Goal: Transaction & Acquisition: Purchase product/service

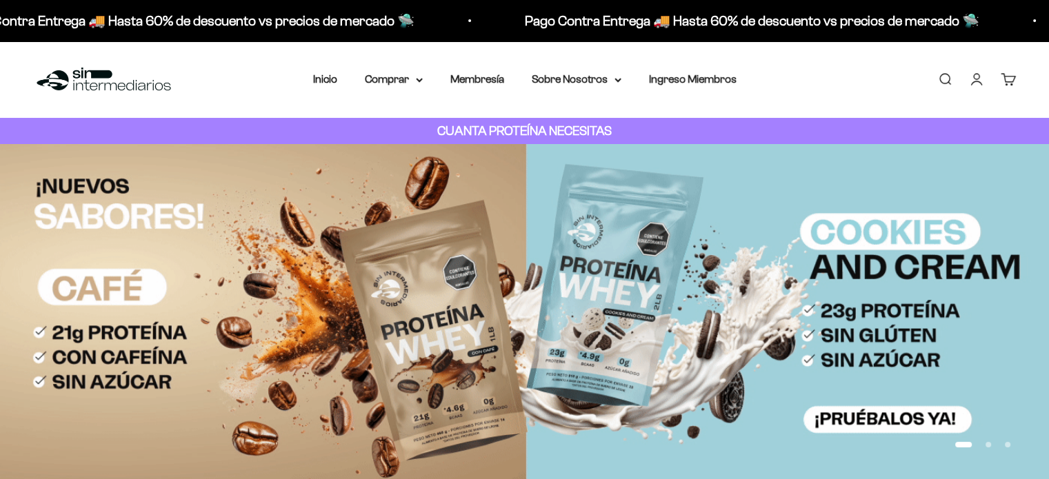
click at [974, 83] on link "Iniciar sesión" at bounding box center [976, 79] width 15 height 15
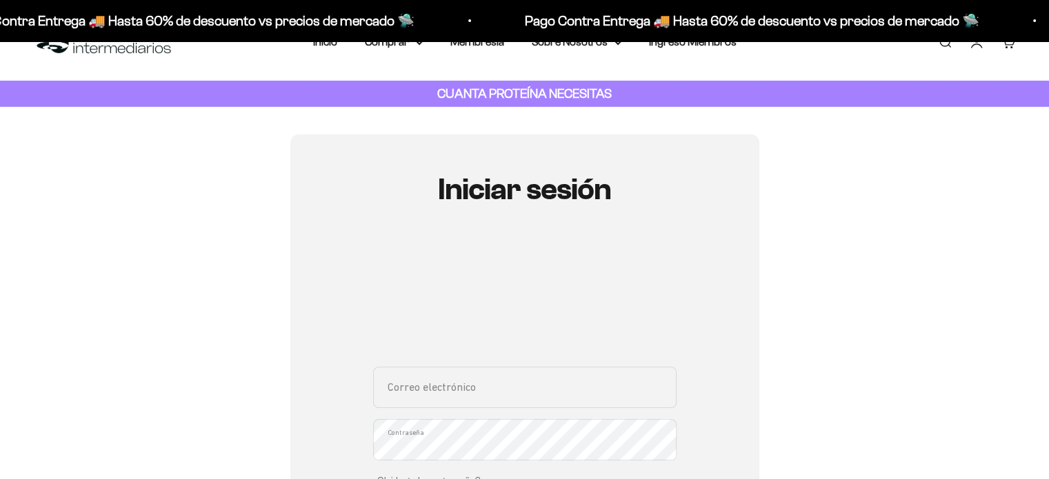
scroll to position [261, 0]
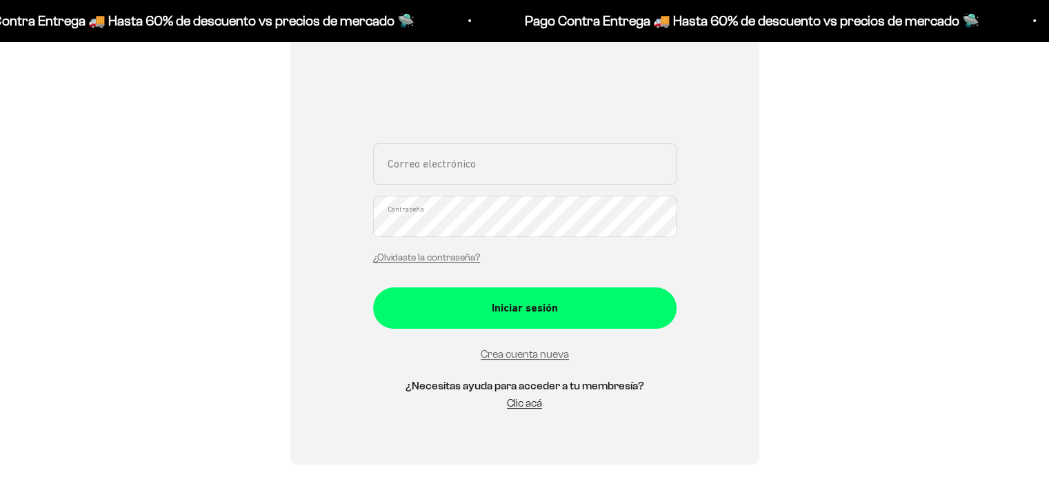
click at [572, 192] on div "Correo electrónico Contraseña ¿Olvidaste la contraseña?" at bounding box center [524, 207] width 303 height 128
click at [523, 168] on input "Correo electrónico" at bounding box center [524, 163] width 303 height 41
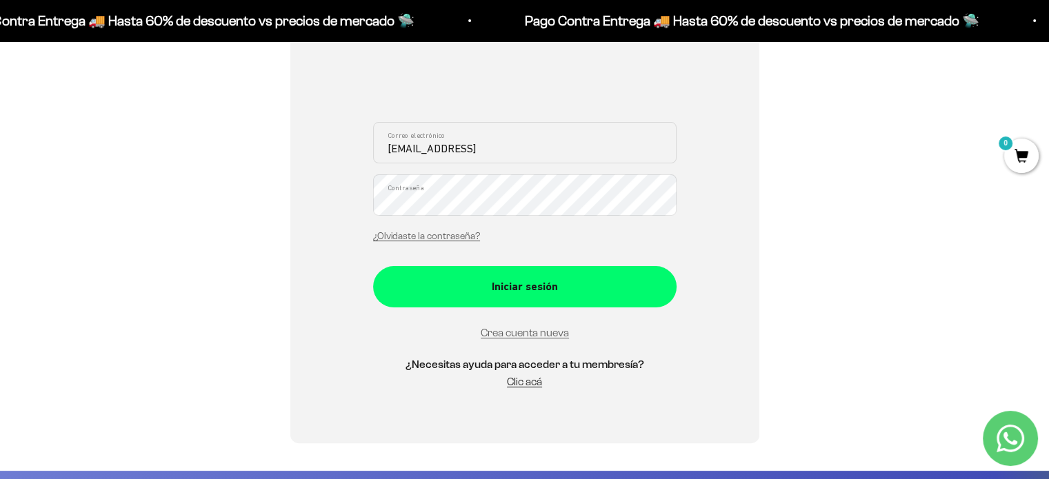
click at [572, 139] on input "majodealpilu@gmail.comn" at bounding box center [524, 142] width 303 height 41
type input "majodealpilu@gmail.com"
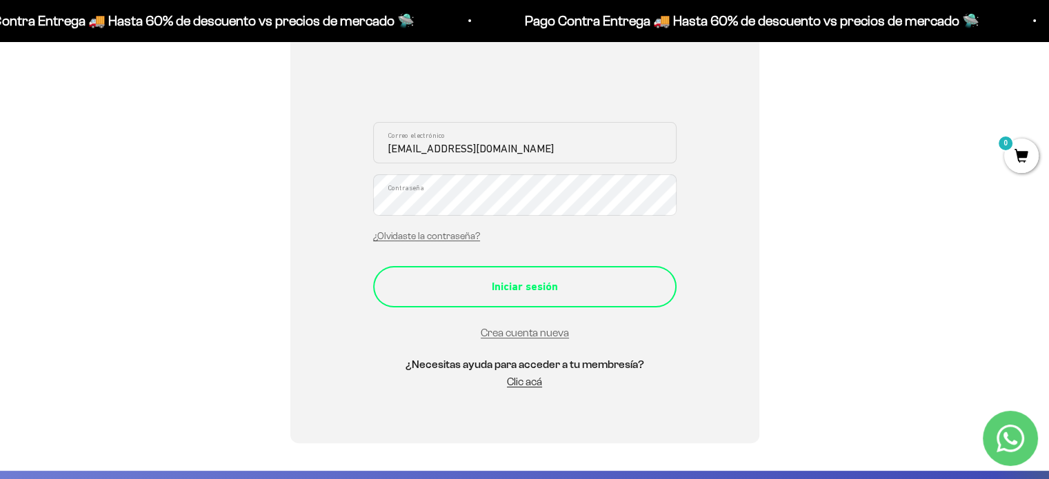
click at [602, 286] on div "Iniciar sesión" at bounding box center [525, 287] width 248 height 18
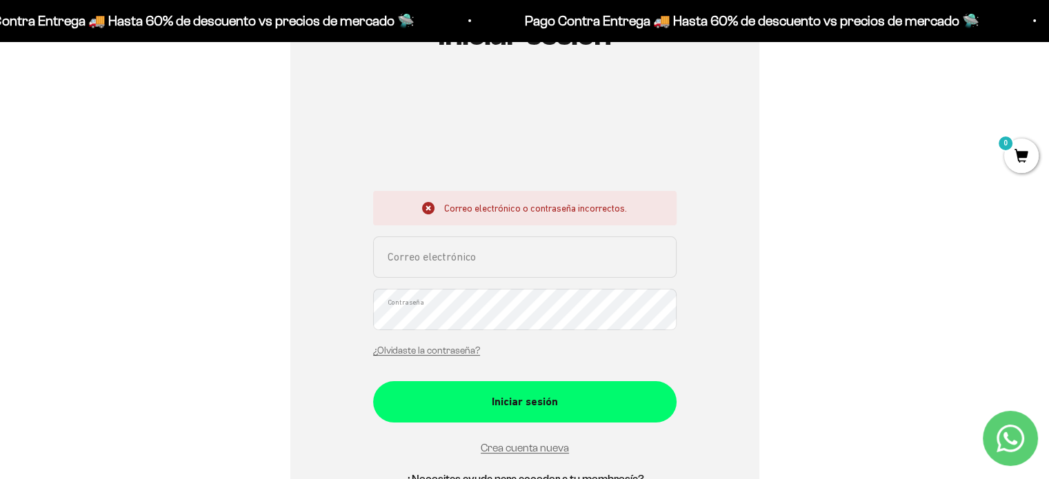
scroll to position [204, 0]
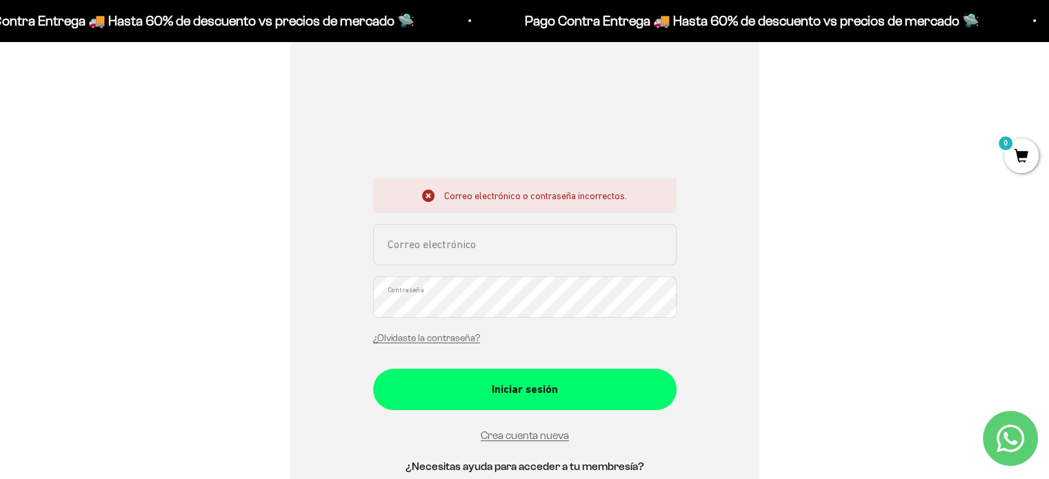
click at [444, 246] on input "Correo electrónico" at bounding box center [524, 244] width 303 height 41
type input "pinillosmjl@gmail.com"
click at [373, 369] on button "Iniciar sesión" at bounding box center [524, 389] width 303 height 41
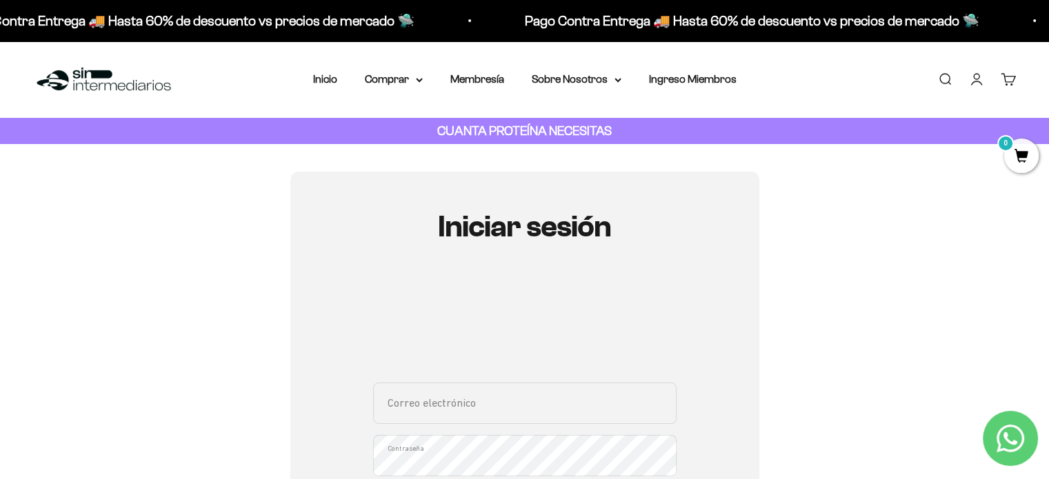
click at [981, 72] on link "Iniciar sesión" at bounding box center [976, 79] width 15 height 15
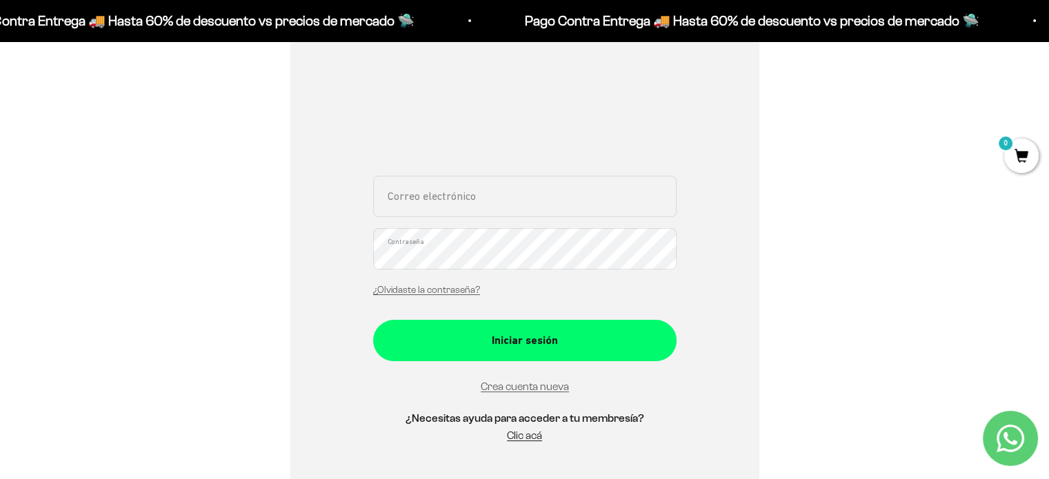
scroll to position [215, 0]
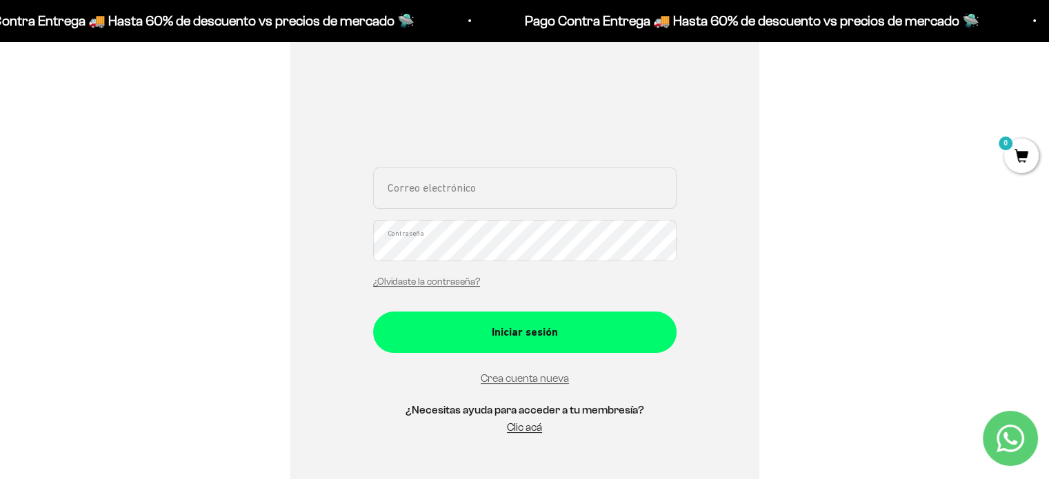
click at [561, 177] on input "Correo electrónico" at bounding box center [524, 188] width 303 height 41
type input "[EMAIL_ADDRESS][DOMAIN_NAME]"
click at [373, 312] on button "Iniciar sesión" at bounding box center [524, 332] width 303 height 41
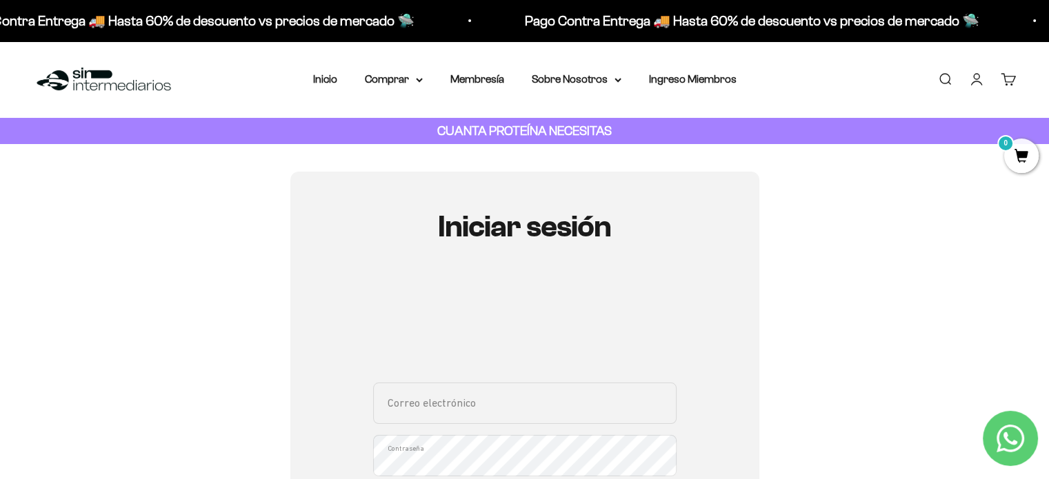
click at [328, 86] on li "Inicio" at bounding box center [325, 79] width 24 height 18
click at [325, 72] on li "Inicio" at bounding box center [325, 79] width 24 height 18
click at [326, 81] on link "Inicio" at bounding box center [325, 79] width 24 height 12
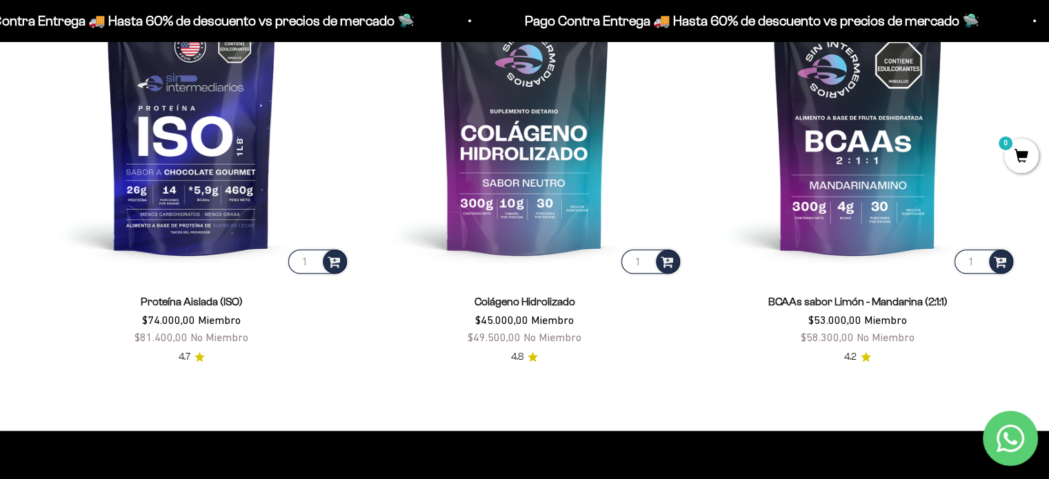
scroll to position [1132, 0]
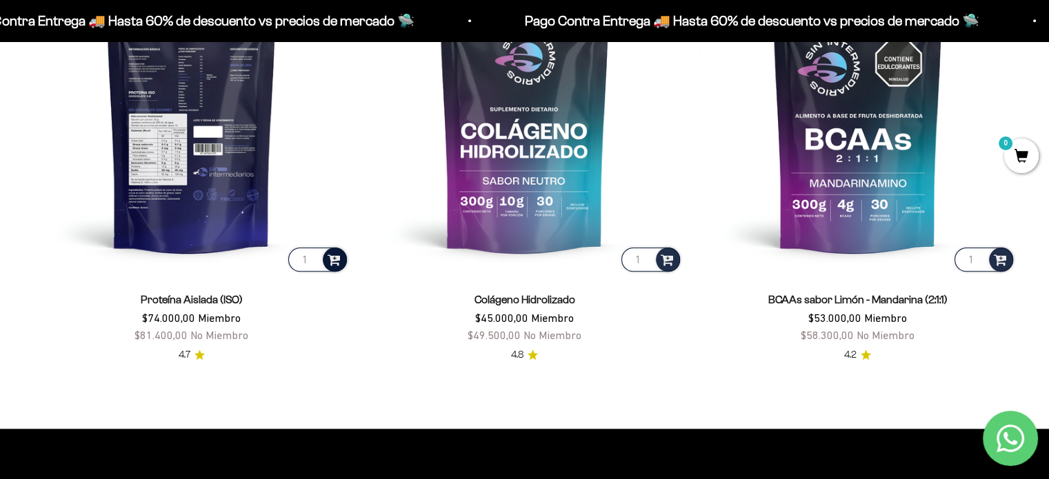
click at [334, 259] on span at bounding box center [334, 259] width 13 height 16
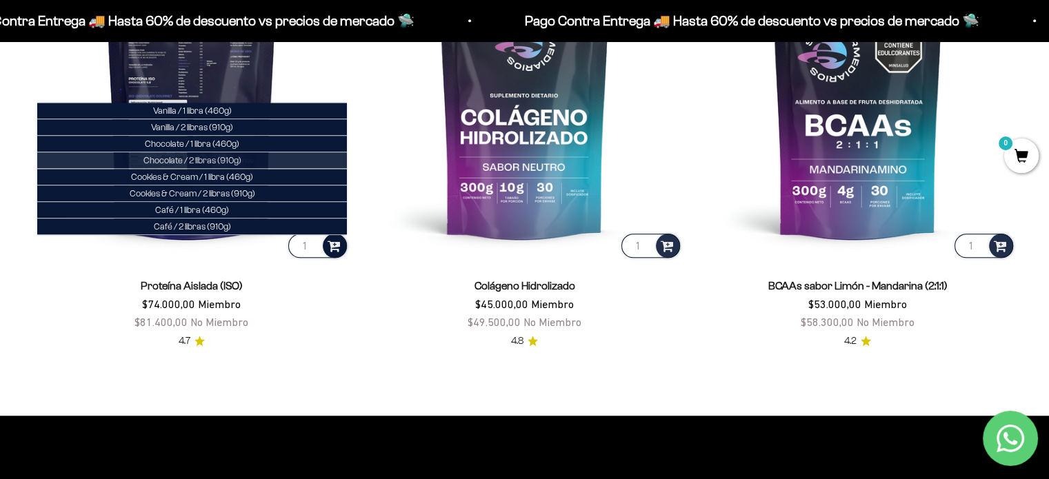
scroll to position [1139, 0]
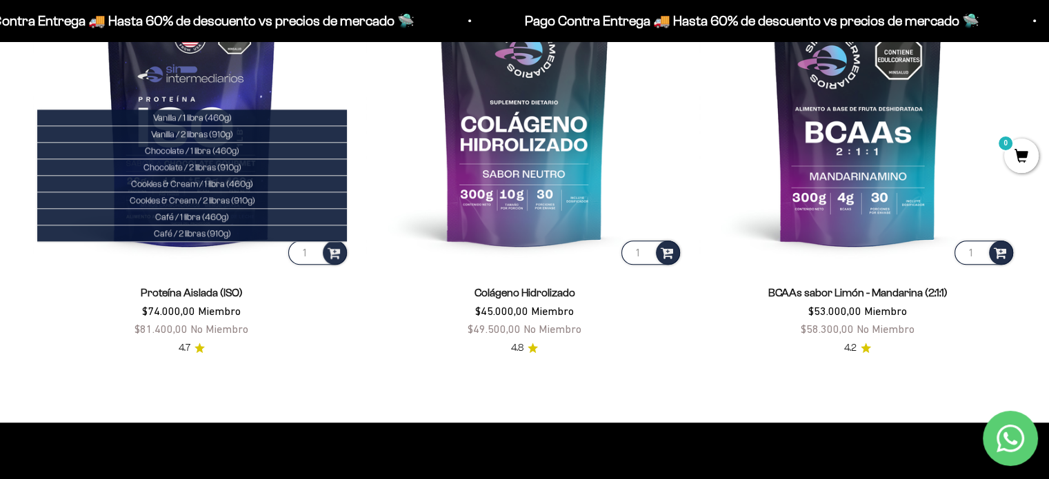
click at [303, 350] on div "Proteína Aislada (ISO) $74.000,00 Miembro $81.400,00 No Miembro 4.7" at bounding box center [191, 312] width 317 height 89
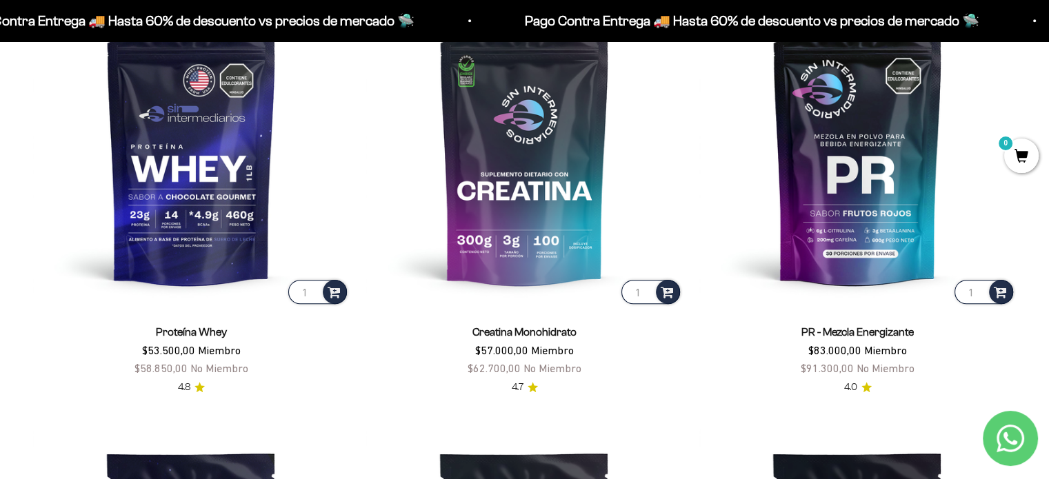
scroll to position [661, 0]
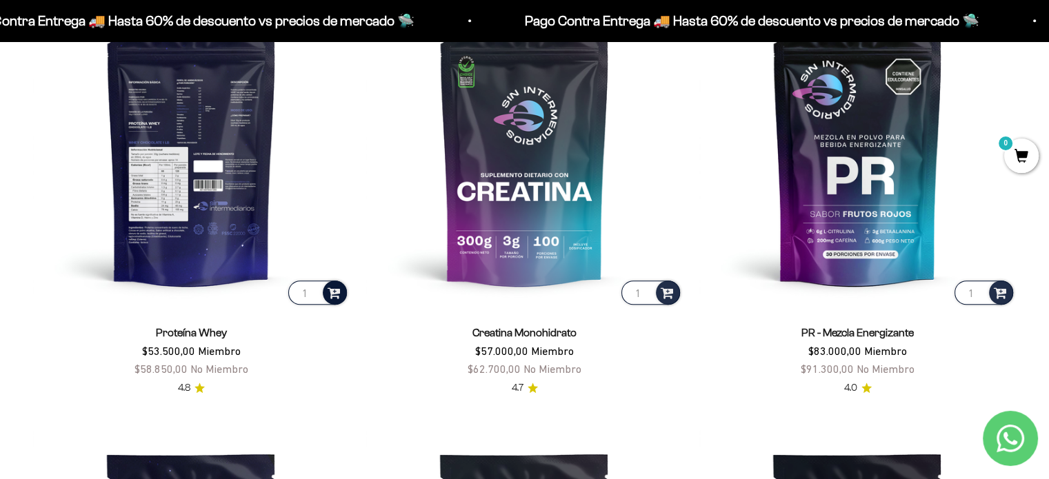
click at [341, 294] on div at bounding box center [335, 293] width 24 height 24
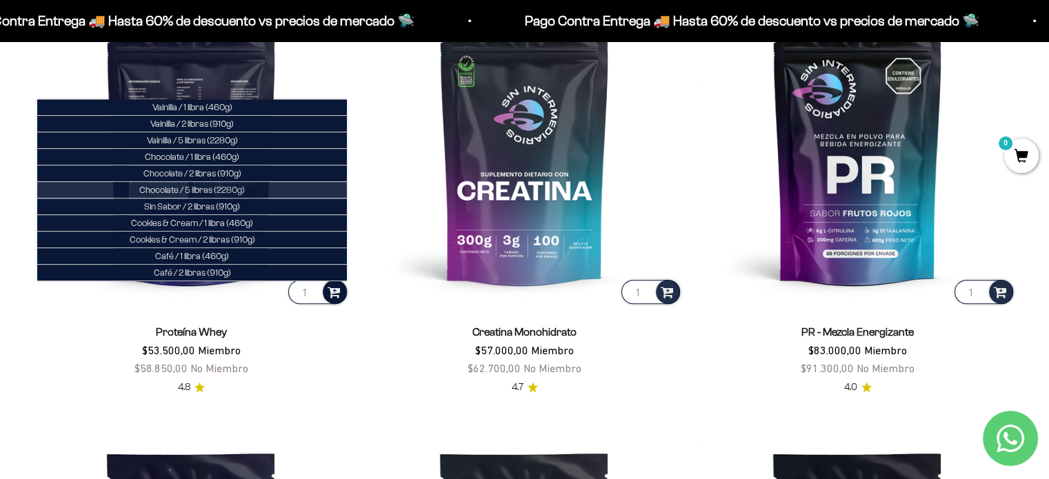
click at [265, 187] on li "Chocolate / 5 libras (2280g)" at bounding box center [192, 190] width 310 height 17
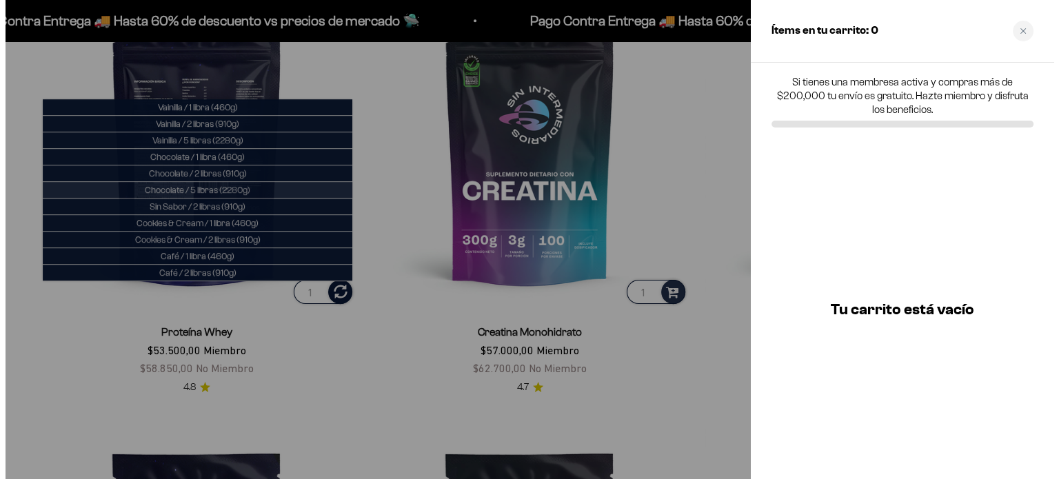
scroll to position [665, 0]
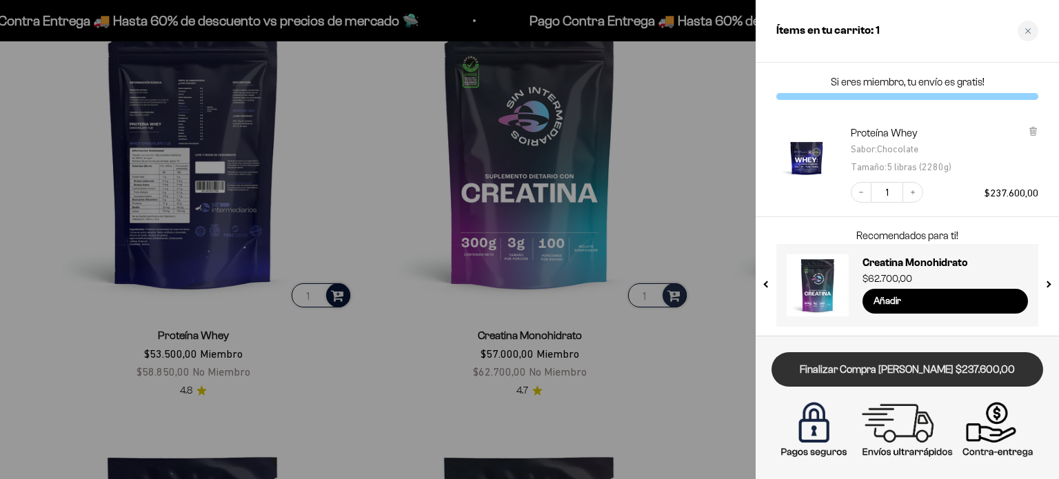
click at [927, 374] on link "Finalizar Compra Segura $237.600,00" at bounding box center [908, 369] width 272 height 35
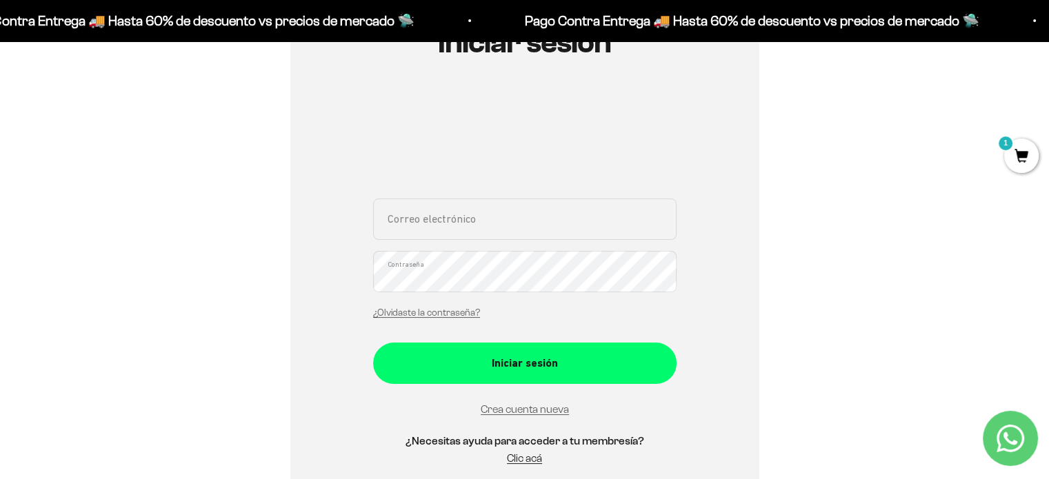
scroll to position [185, 0]
click at [556, 225] on input "Correo electrónico" at bounding box center [524, 218] width 303 height 41
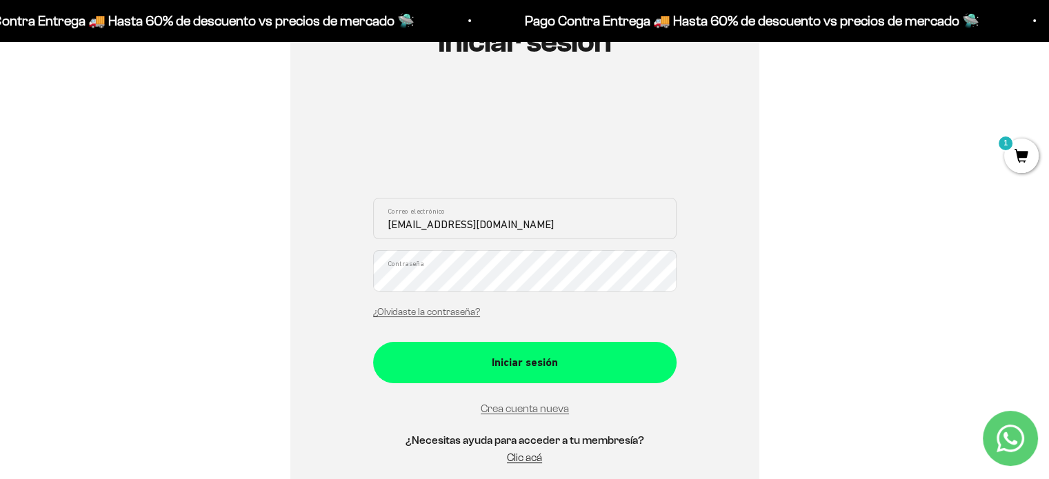
type input "[EMAIL_ADDRESS][DOMAIN_NAME]"
click at [373, 342] on button "Iniciar sesión" at bounding box center [524, 362] width 303 height 41
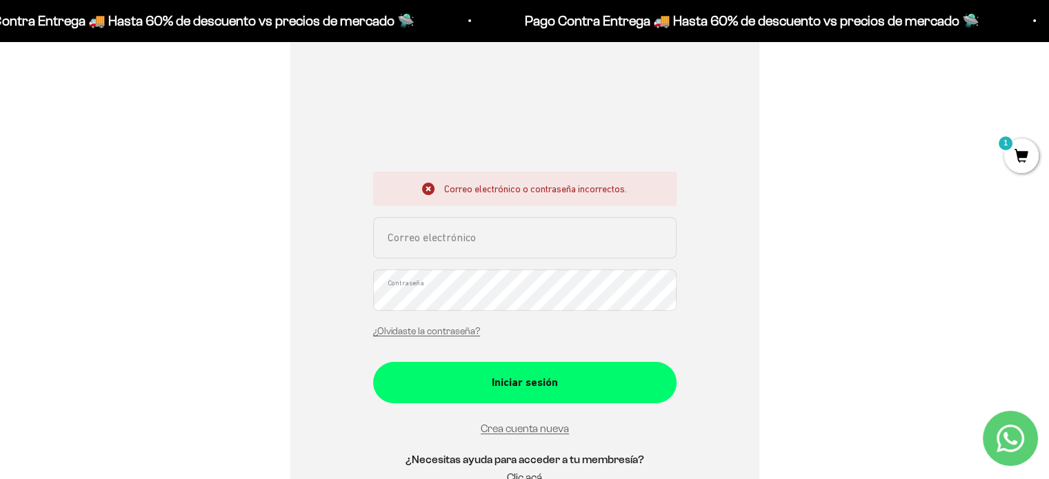
scroll to position [212, 0]
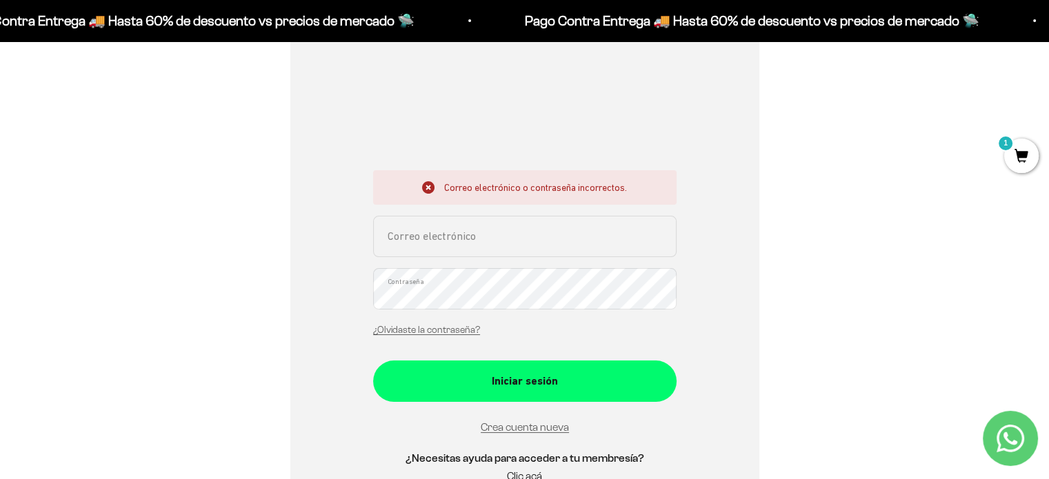
click at [499, 234] on input "Correo electrónico" at bounding box center [524, 236] width 303 height 41
type input "[EMAIL_ADDRESS][DOMAIN_NAME]"
click at [373, 361] on button "Iniciar sesión" at bounding box center [524, 381] width 303 height 41
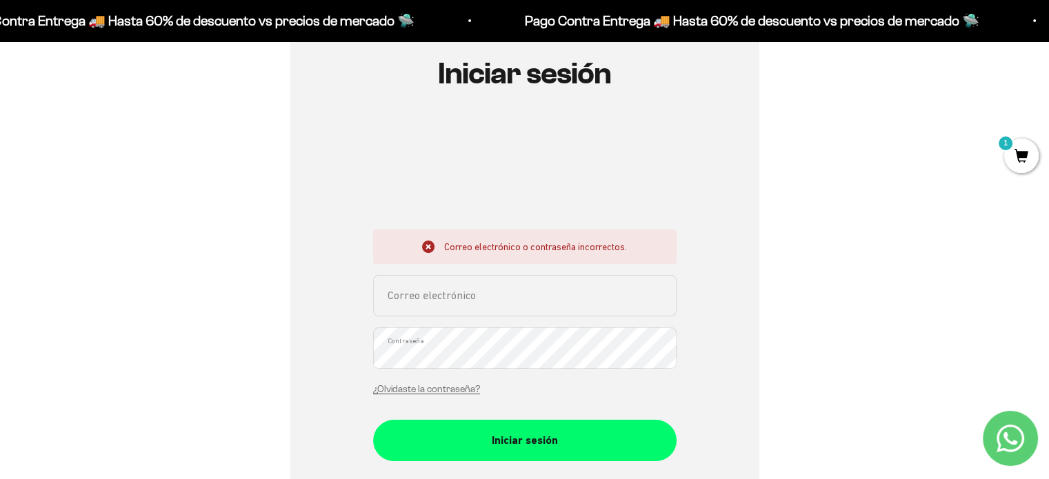
scroll to position [154, 0]
click at [510, 288] on input "Correo electrónico" at bounding box center [524, 294] width 303 height 41
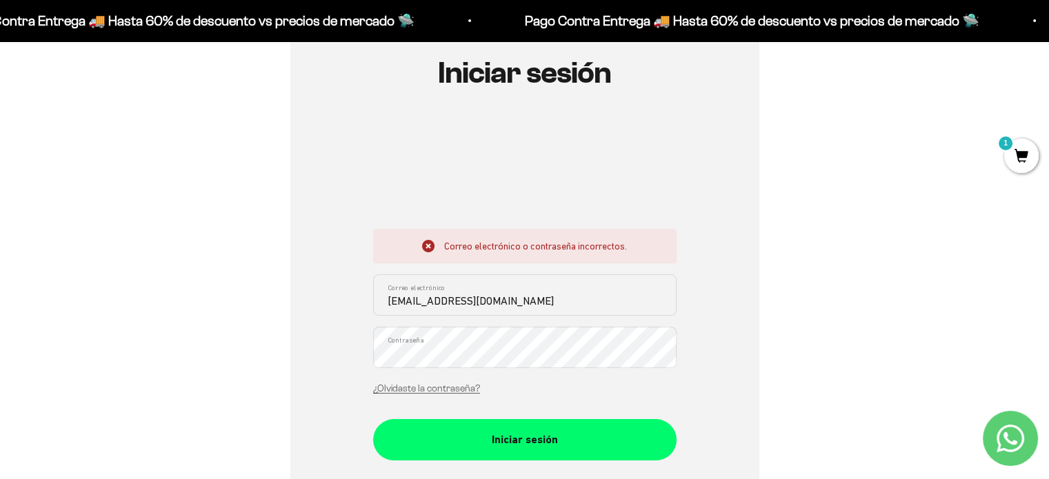
type input "[EMAIL_ADDRESS][DOMAIN_NAME]"
click at [373, 419] on button "Iniciar sesión" at bounding box center [524, 439] width 303 height 41
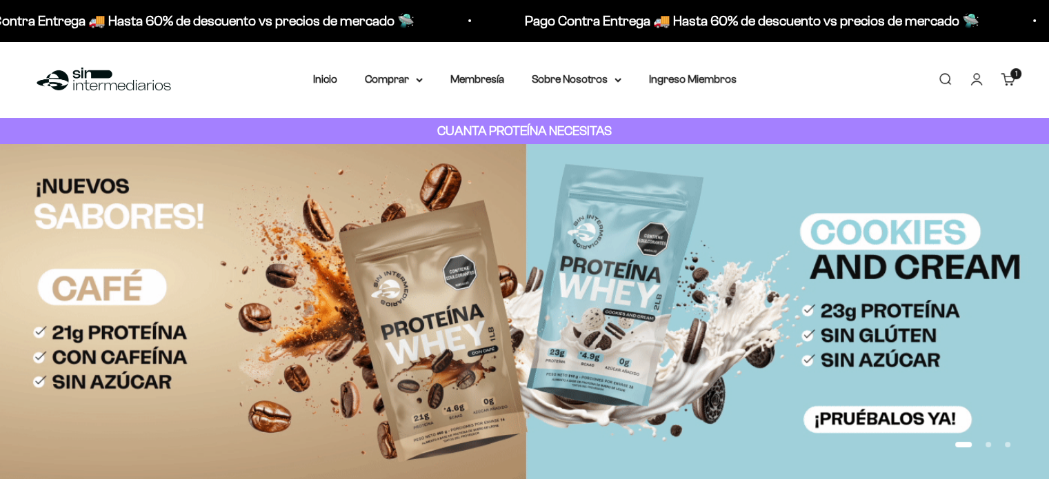
click at [971, 83] on link "Cuenta" at bounding box center [976, 79] width 15 height 15
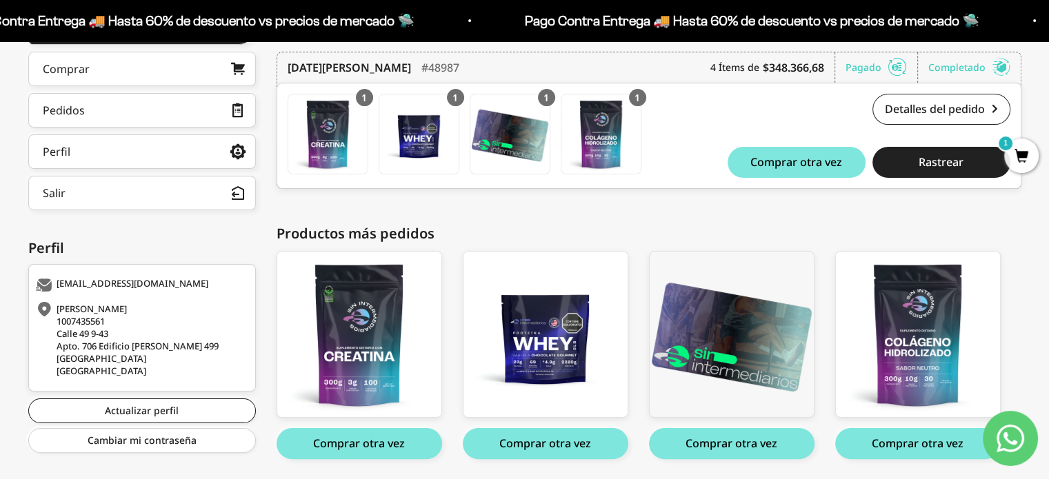
scroll to position [135, 0]
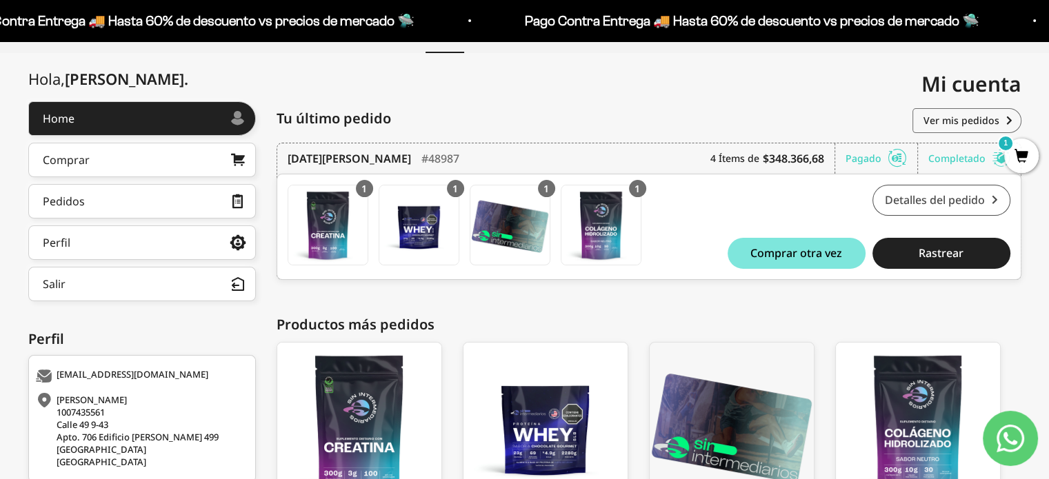
click at [965, 207] on link "Detalles del pedido" at bounding box center [941, 200] width 138 height 31
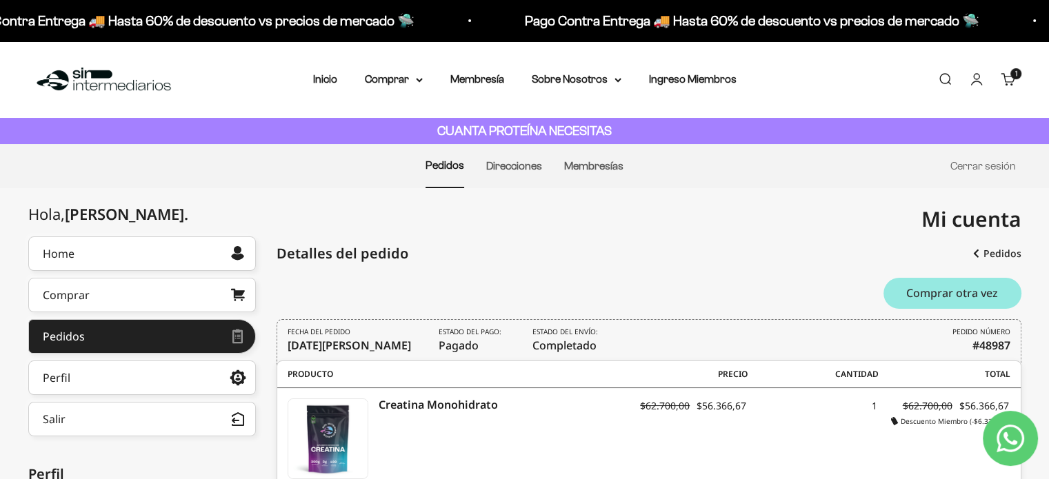
click at [989, 292] on span "Comprar otra vez" at bounding box center [952, 293] width 92 height 11
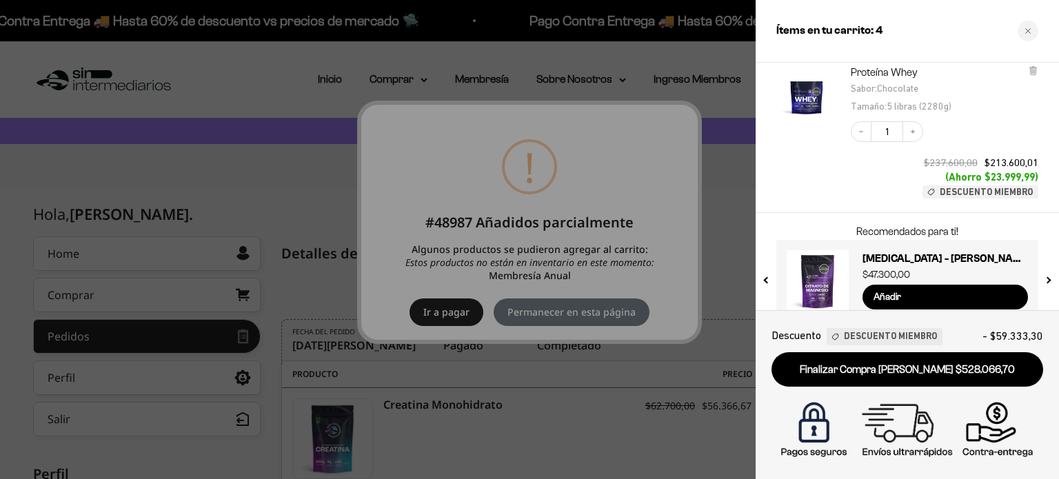
scroll to position [474, 0]
click at [1035, 71] on icon at bounding box center [1033, 71] width 6 height 7
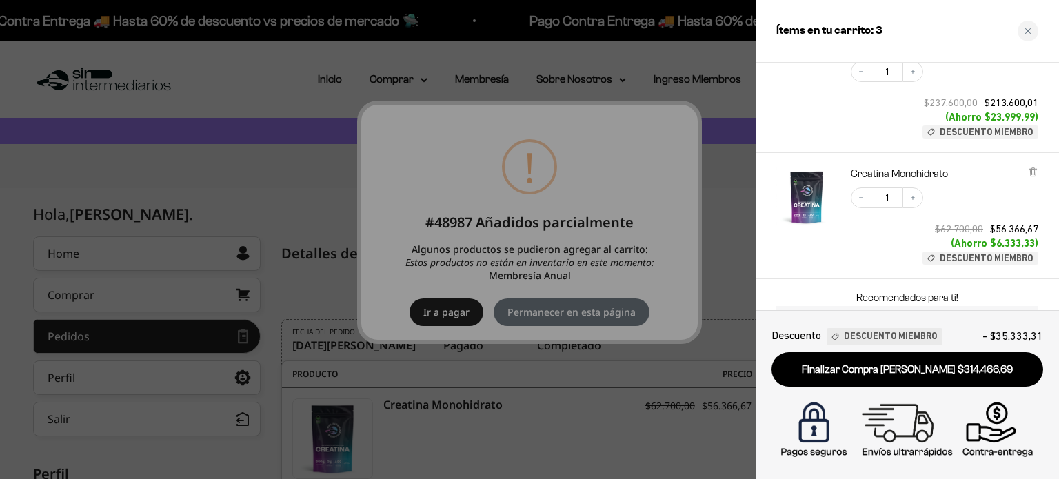
scroll to position [283, 0]
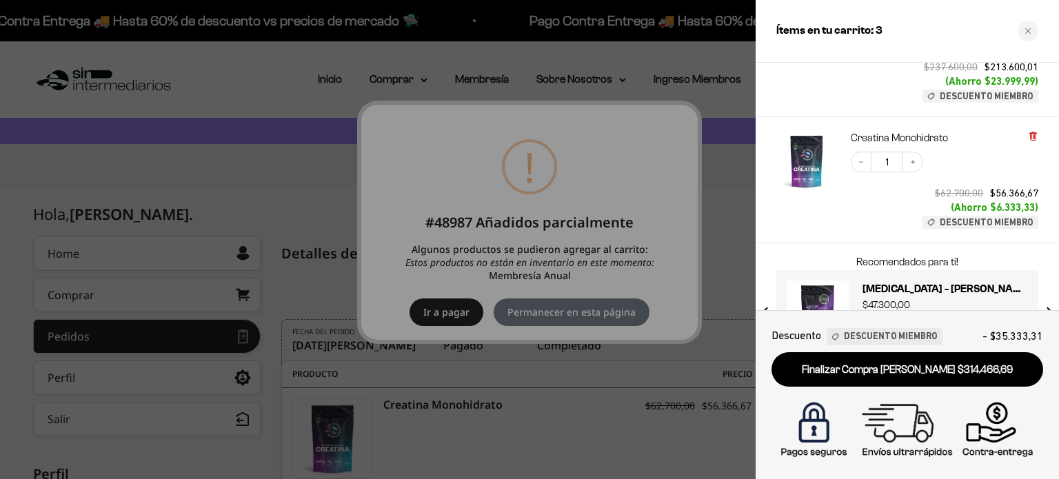
click at [1029, 136] on icon at bounding box center [1033, 136] width 10 height 10
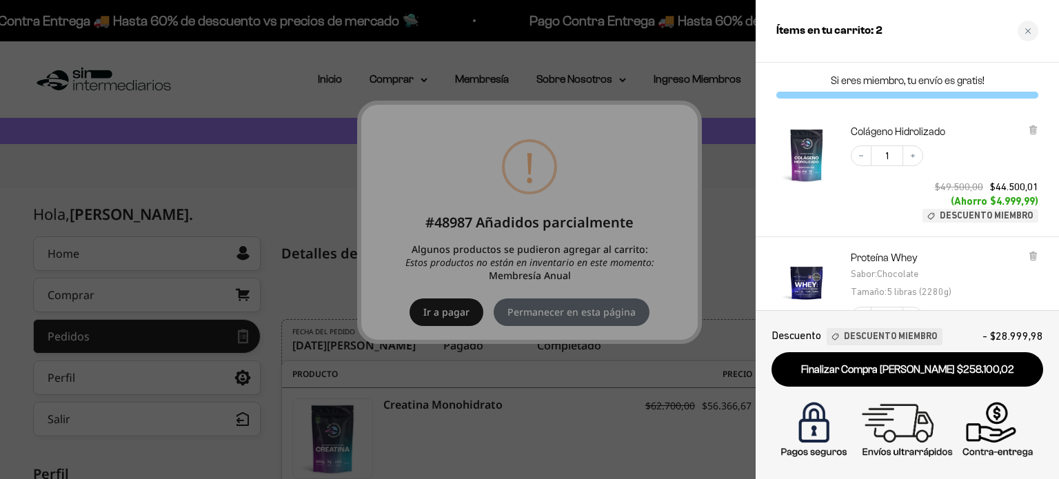
scroll to position [0, 0]
click at [1032, 134] on icon at bounding box center [1033, 131] width 6 height 7
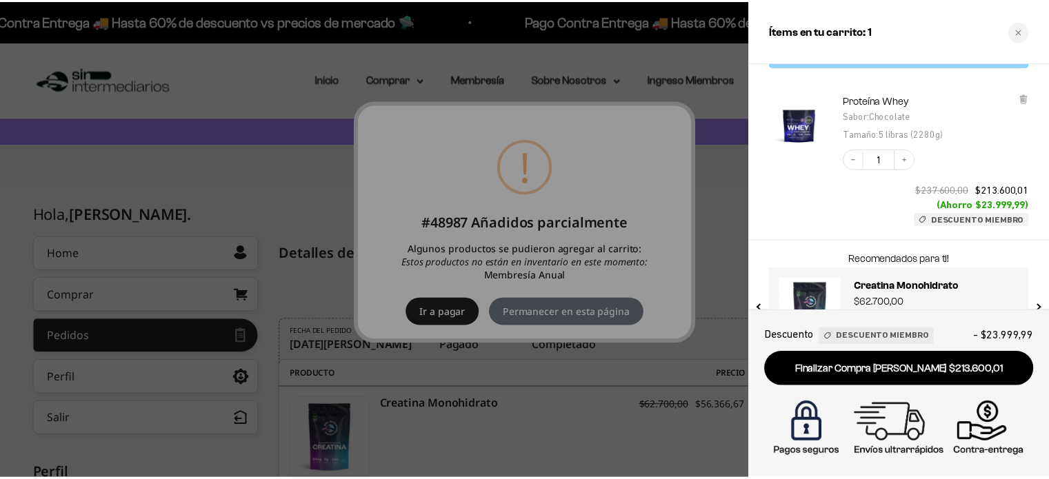
scroll to position [33, 0]
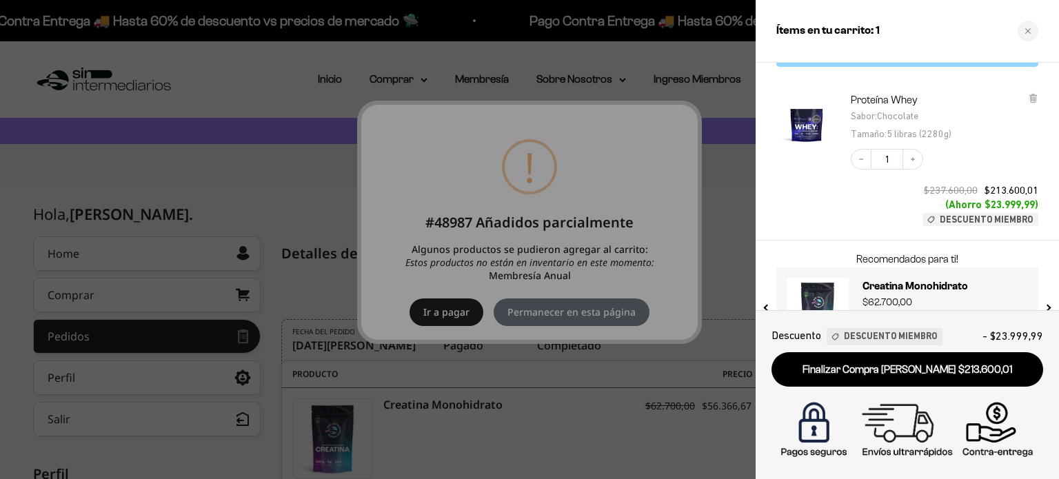
click at [610, 185] on div at bounding box center [529, 239] width 1059 height 479
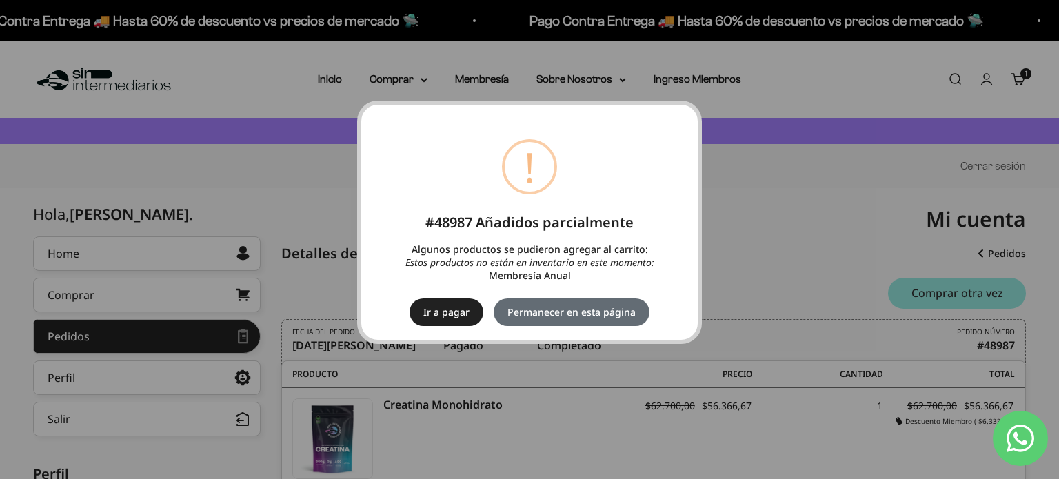
click at [576, 308] on button "Permanecer en esta página" at bounding box center [572, 313] width 156 height 28
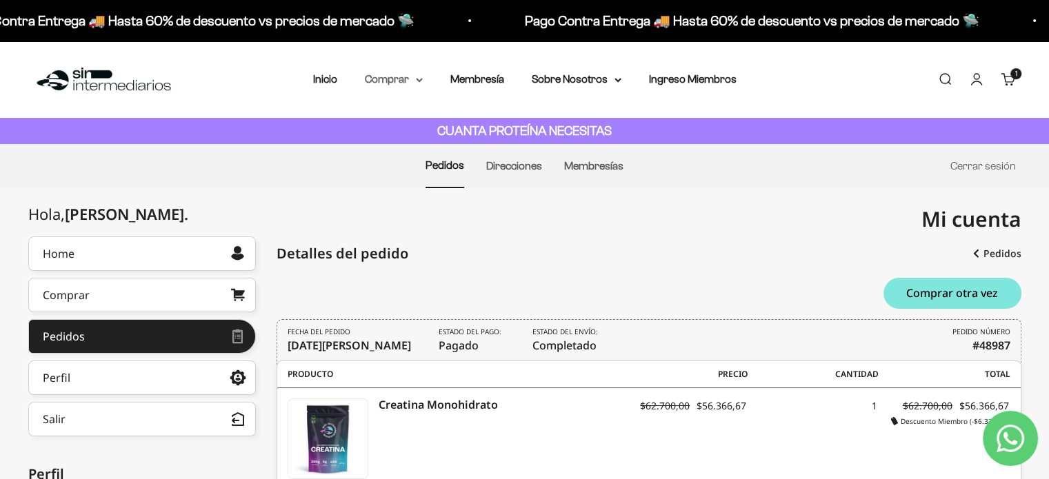
click at [390, 71] on summary "Comprar" at bounding box center [394, 79] width 58 height 18
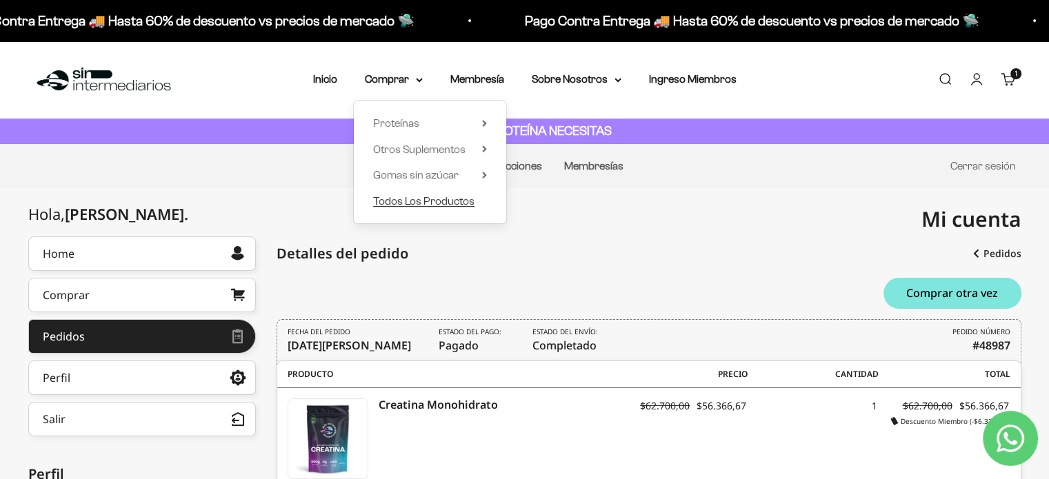
click at [412, 202] on span "Todos Los Productos" at bounding box center [423, 201] width 101 height 12
